Goal: Navigation & Orientation: Find specific page/section

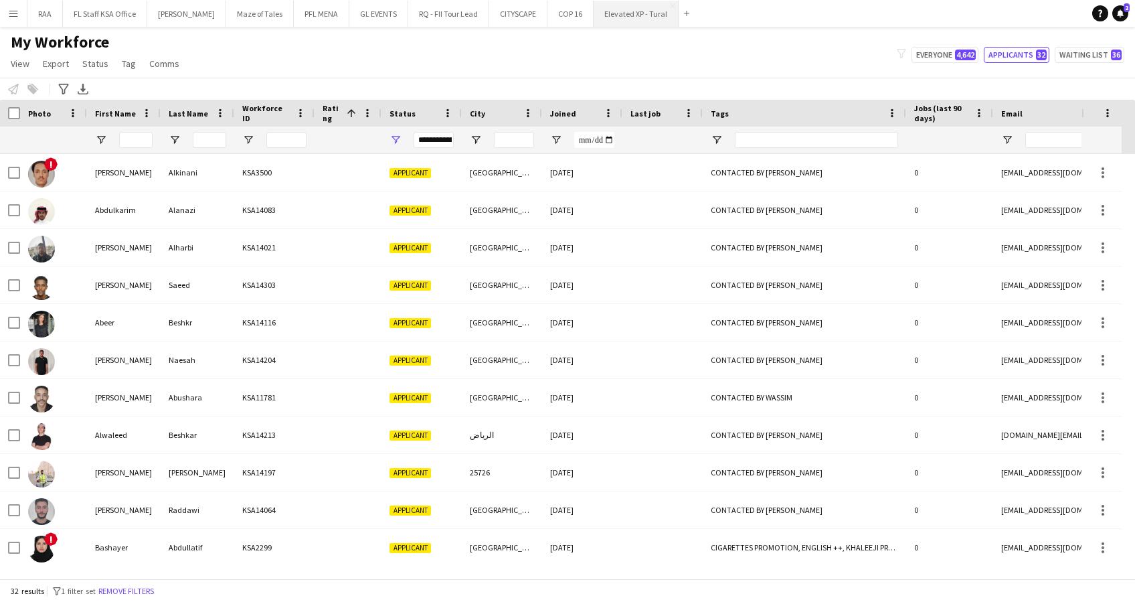
drag, startPoint x: 0, startPoint y: 0, endPoint x: 624, endPoint y: 16, distance: 624.6
click at [624, 16] on button "Elevated XP - Tural Close" at bounding box center [636, 14] width 85 height 26
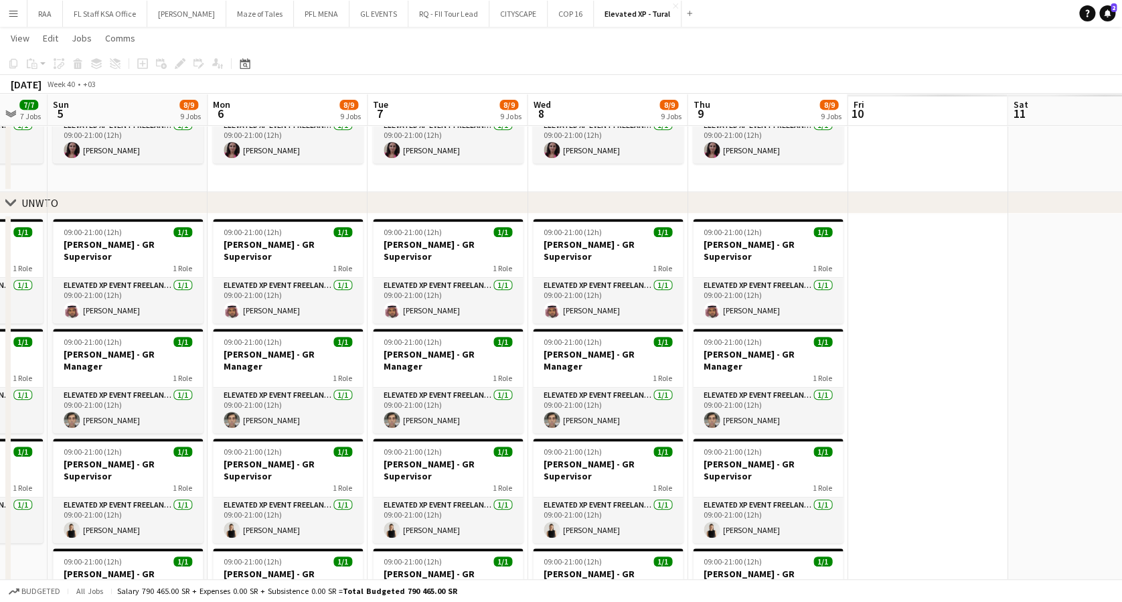
scroll to position [0, 562]
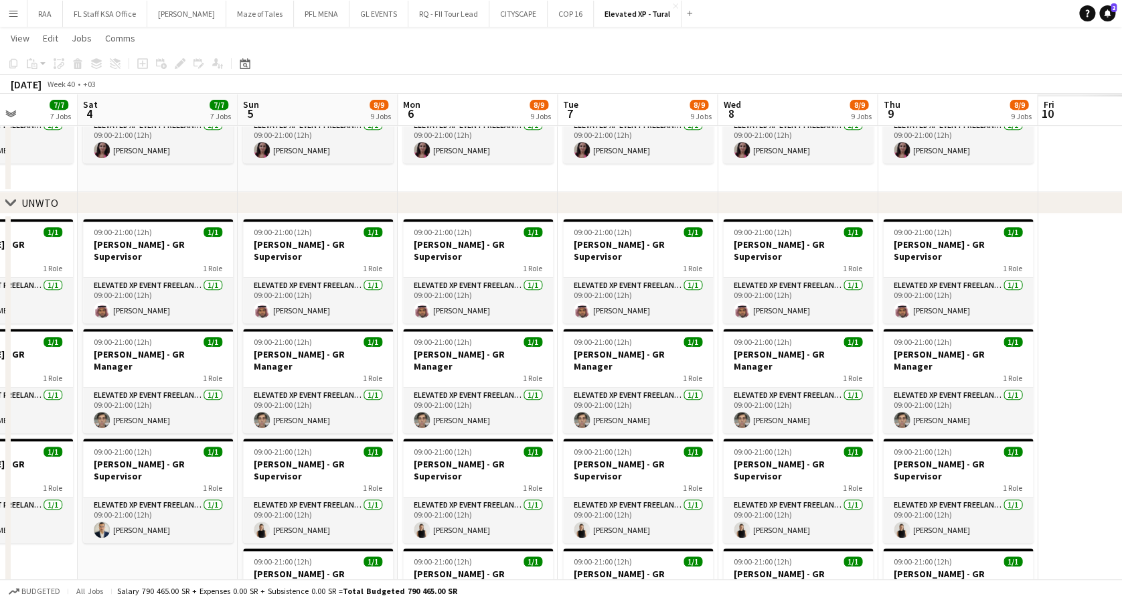
drag, startPoint x: 760, startPoint y: 566, endPoint x: 0, endPoint y: 346, distance: 790.8
click at [0, 347] on html "Menu Boards Boards Boards All jobs Status Workforce Workforce My Workforce Recr…" at bounding box center [561, 444] width 1122 height 1424
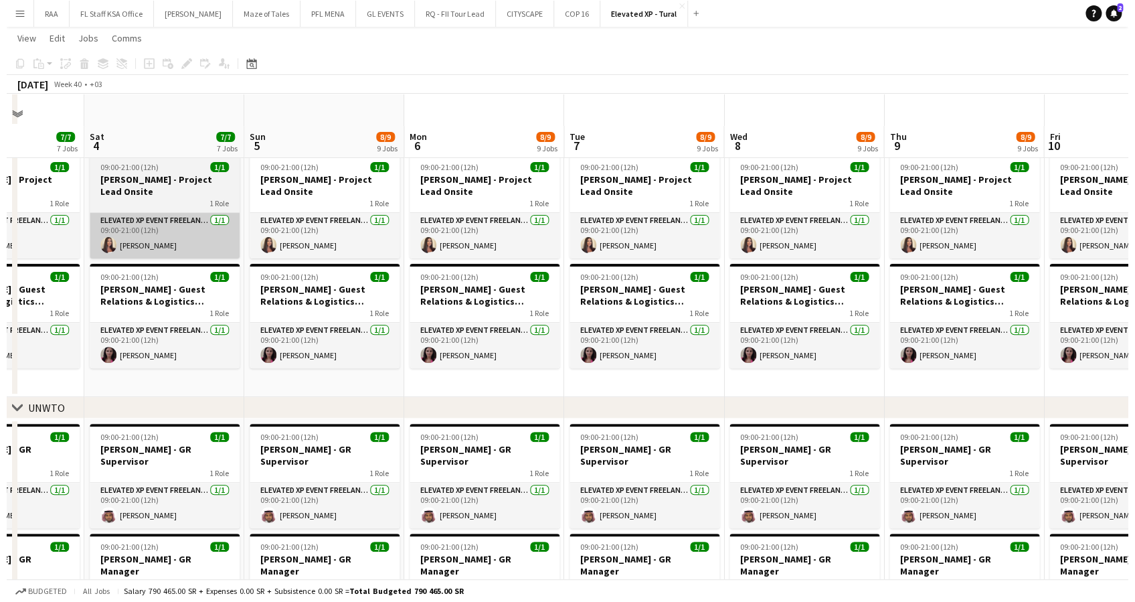
scroll to position [0, 0]
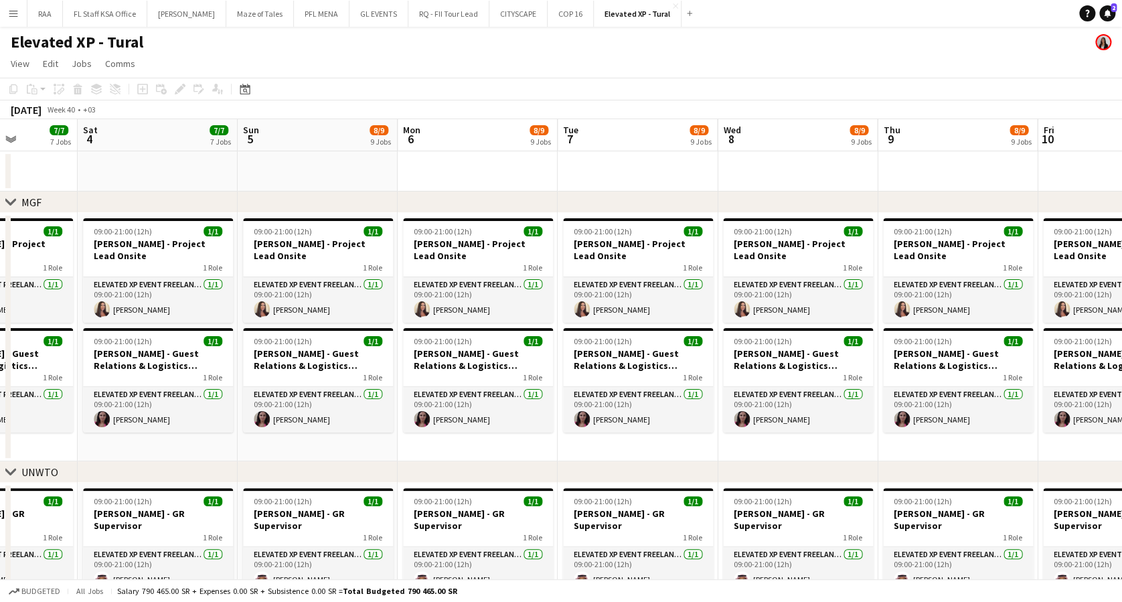
click at [13, 13] on app-icon "Menu" at bounding box center [13, 13] width 11 height 11
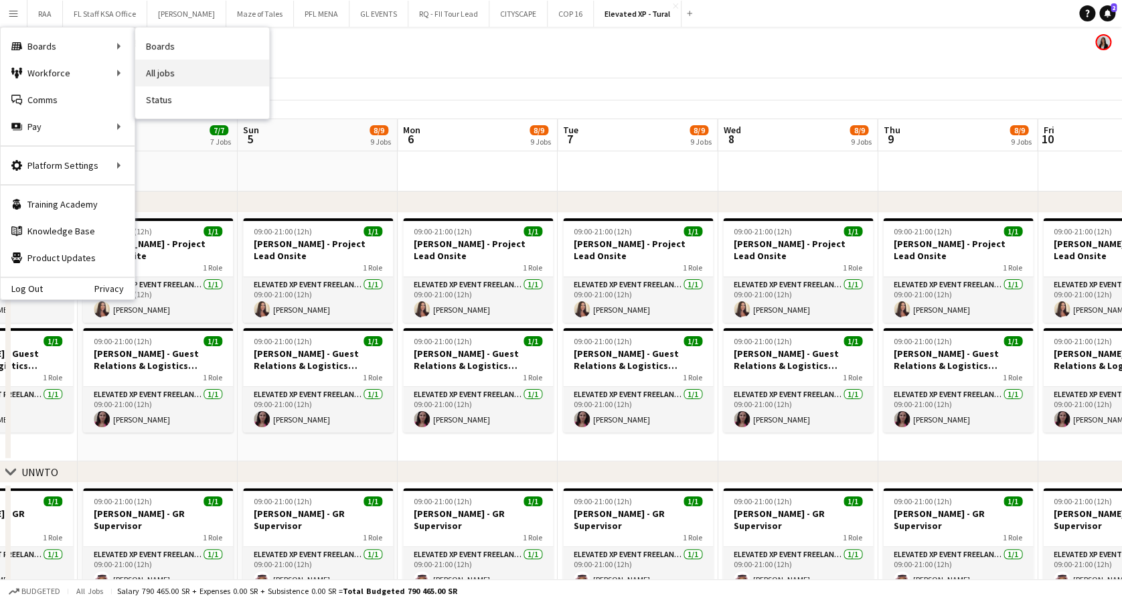
click at [180, 66] on link "All jobs" at bounding box center [202, 73] width 134 height 27
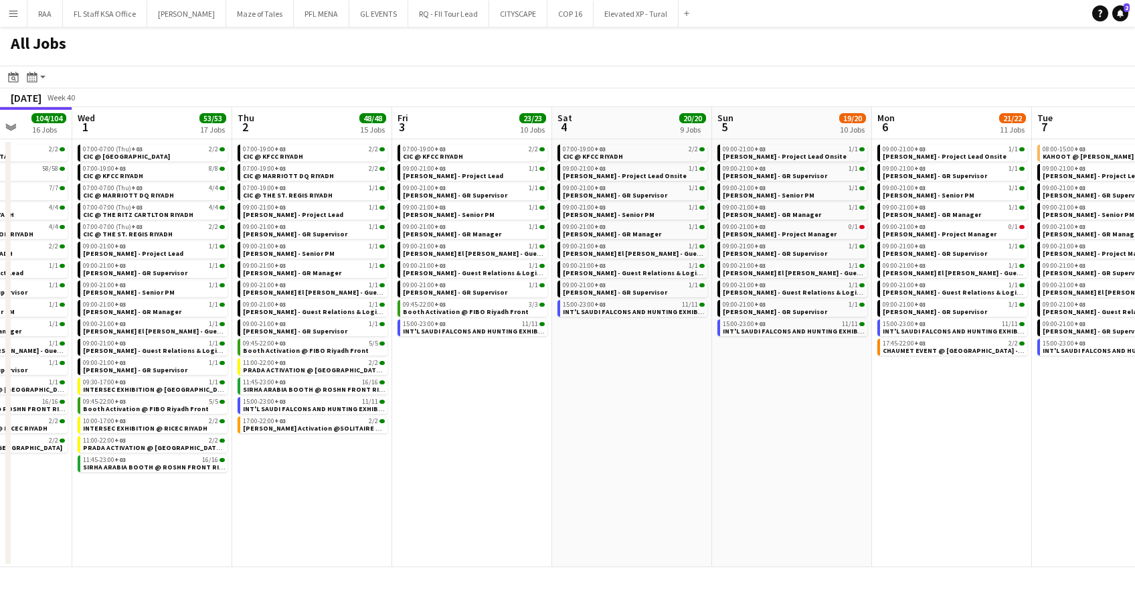
scroll to position [0, 412]
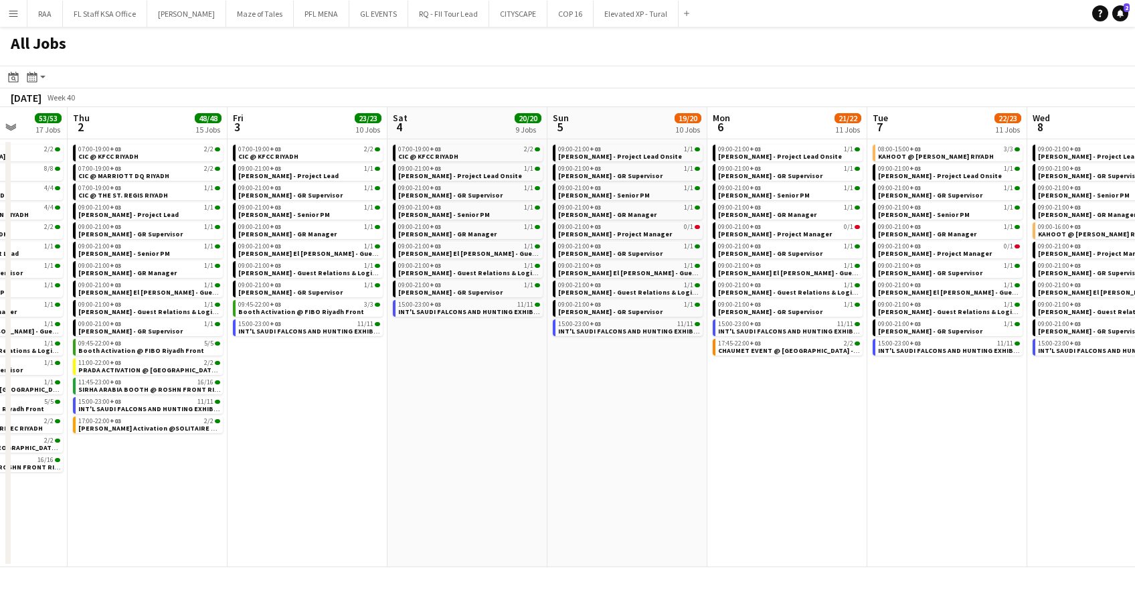
drag, startPoint x: 803, startPoint y: 466, endPoint x: 414, endPoint y: 464, distance: 389.5
click at [414, 464] on app-calendar-viewport "Mon 29 101/101 16 Jobs Tue 30 104/104 16 Jobs Wed 1 53/53 17 Jobs Thu 2 48/48 1…" at bounding box center [567, 337] width 1135 height 460
